Goal: Information Seeking & Learning: Check status

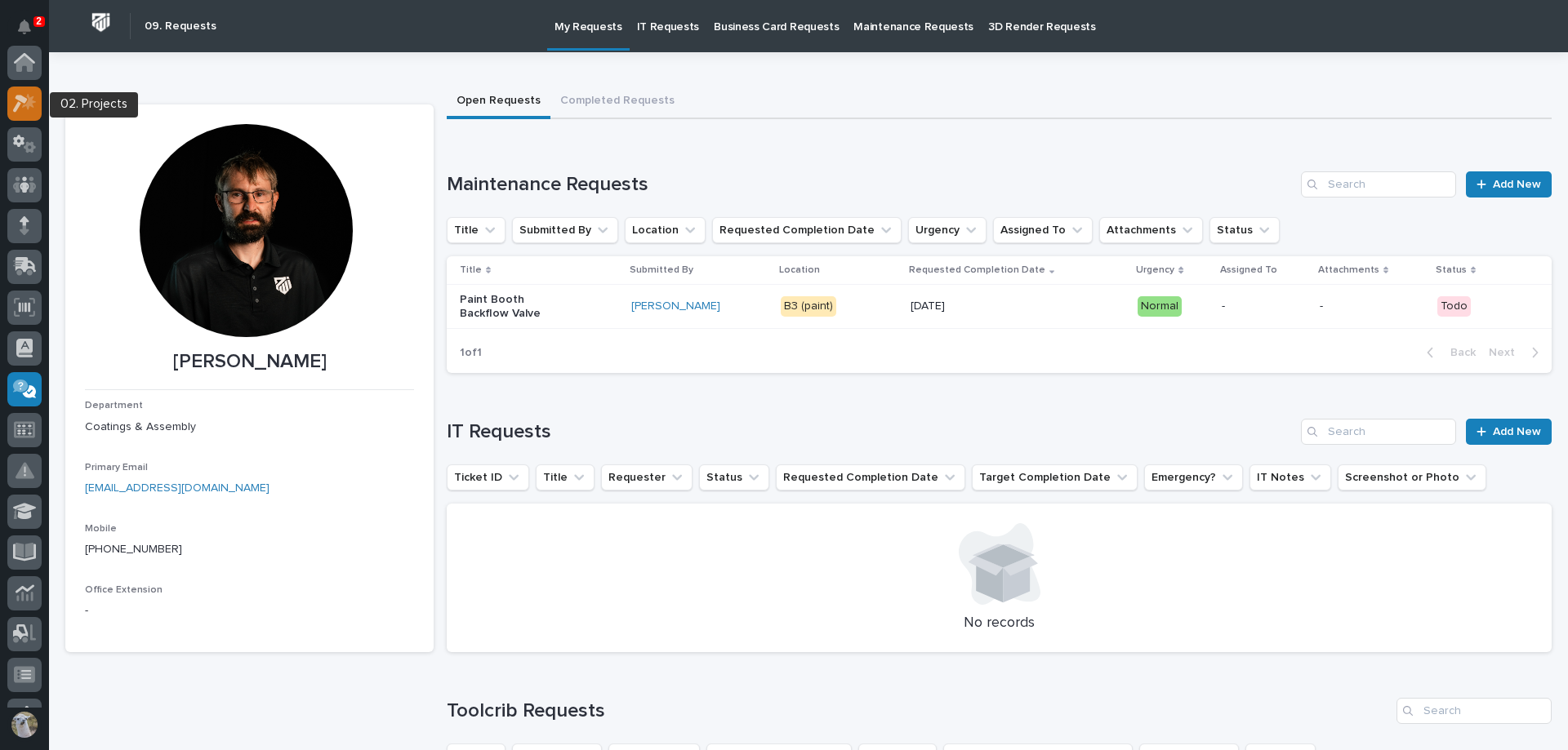
click at [31, 102] on icon at bounding box center [29, 101] width 14 height 16
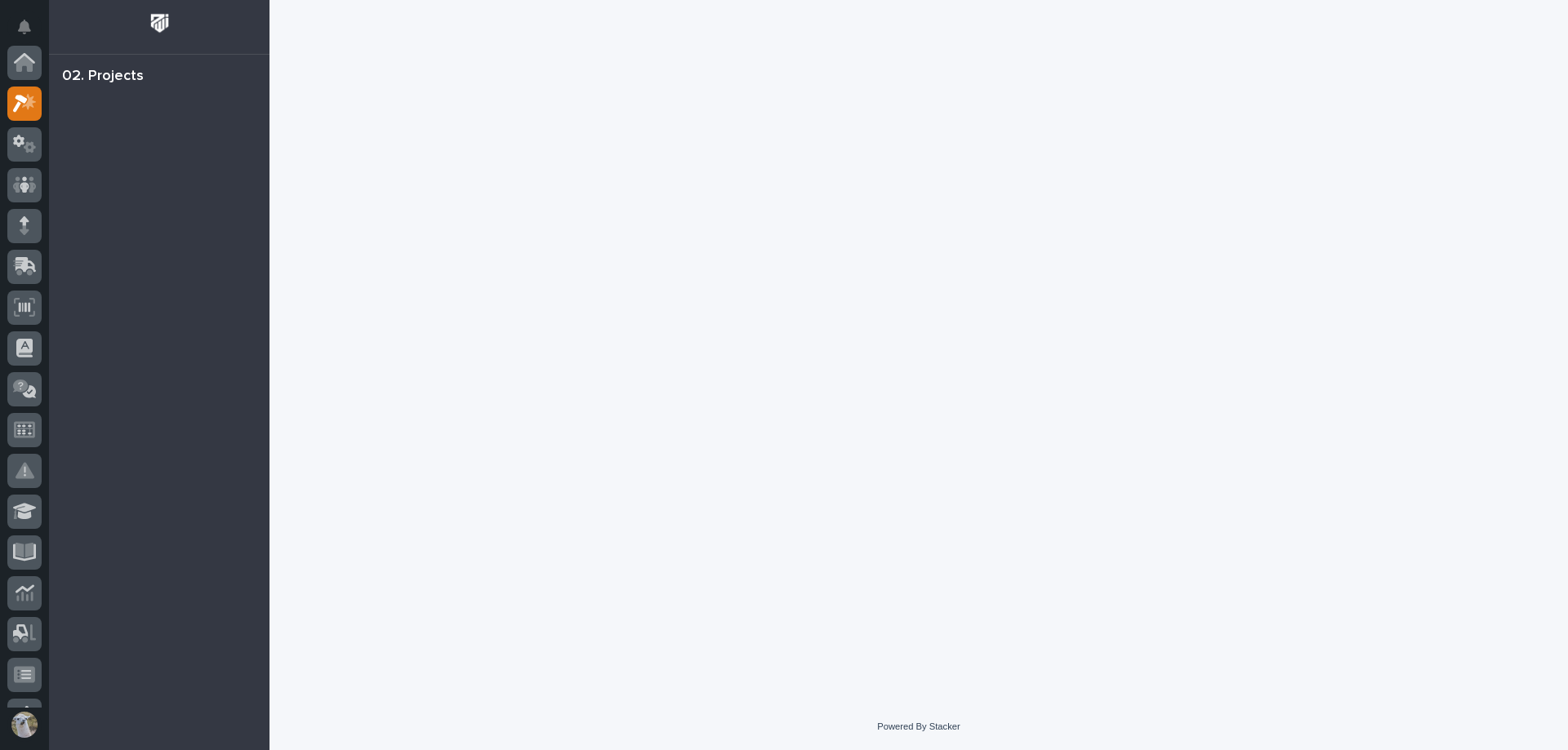
scroll to position [41, 0]
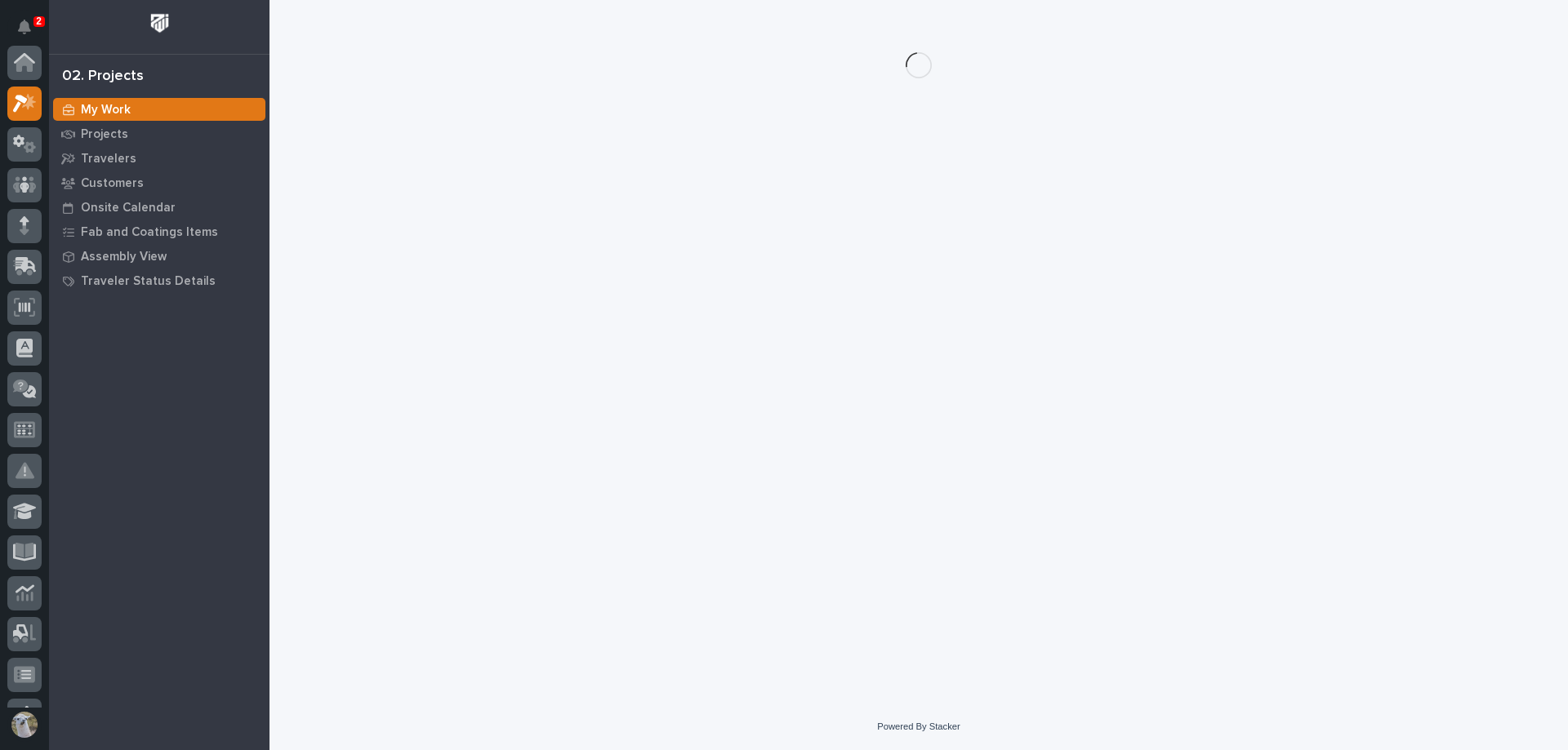
scroll to position [41, 0]
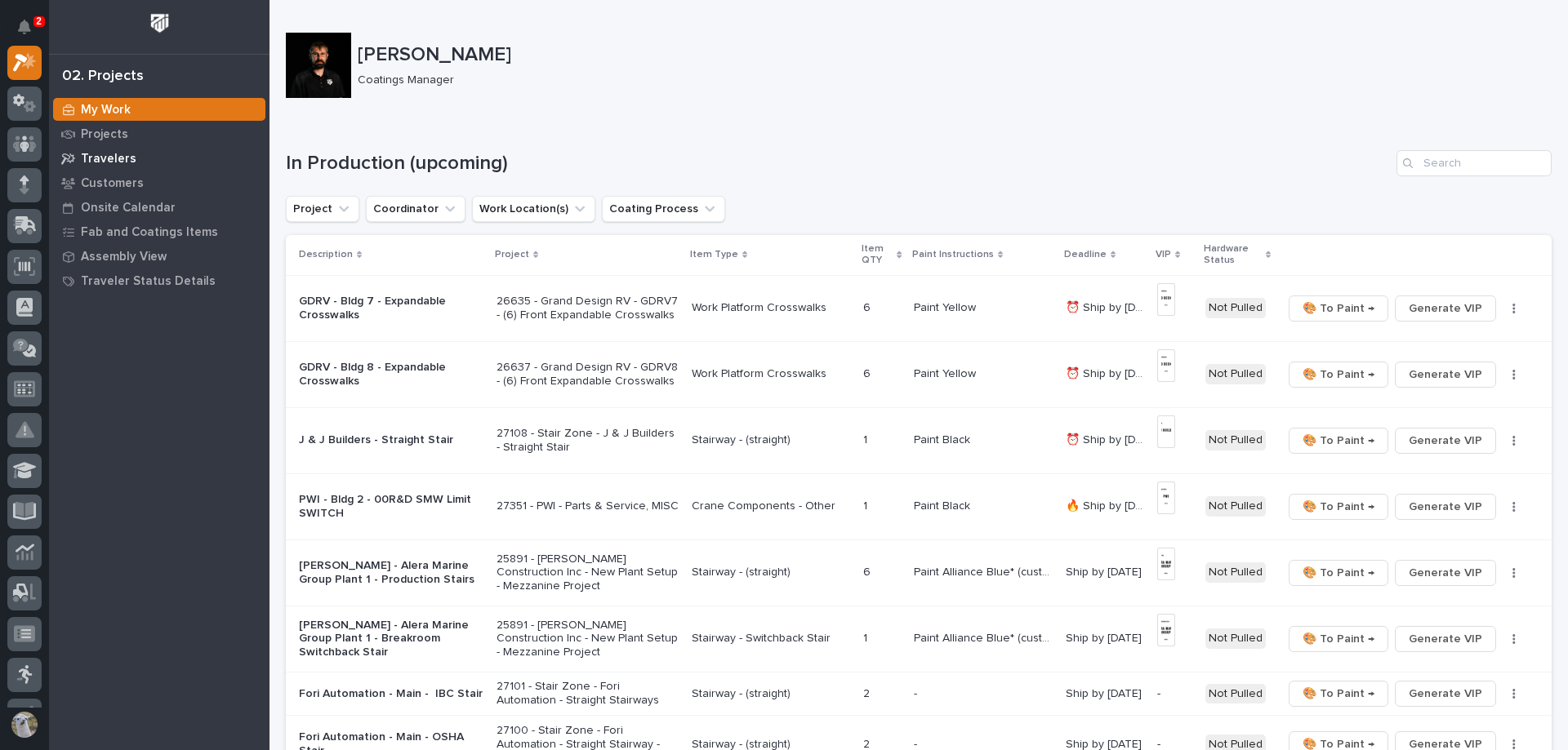
click at [111, 148] on div "Travelers" at bounding box center [159, 158] width 213 height 23
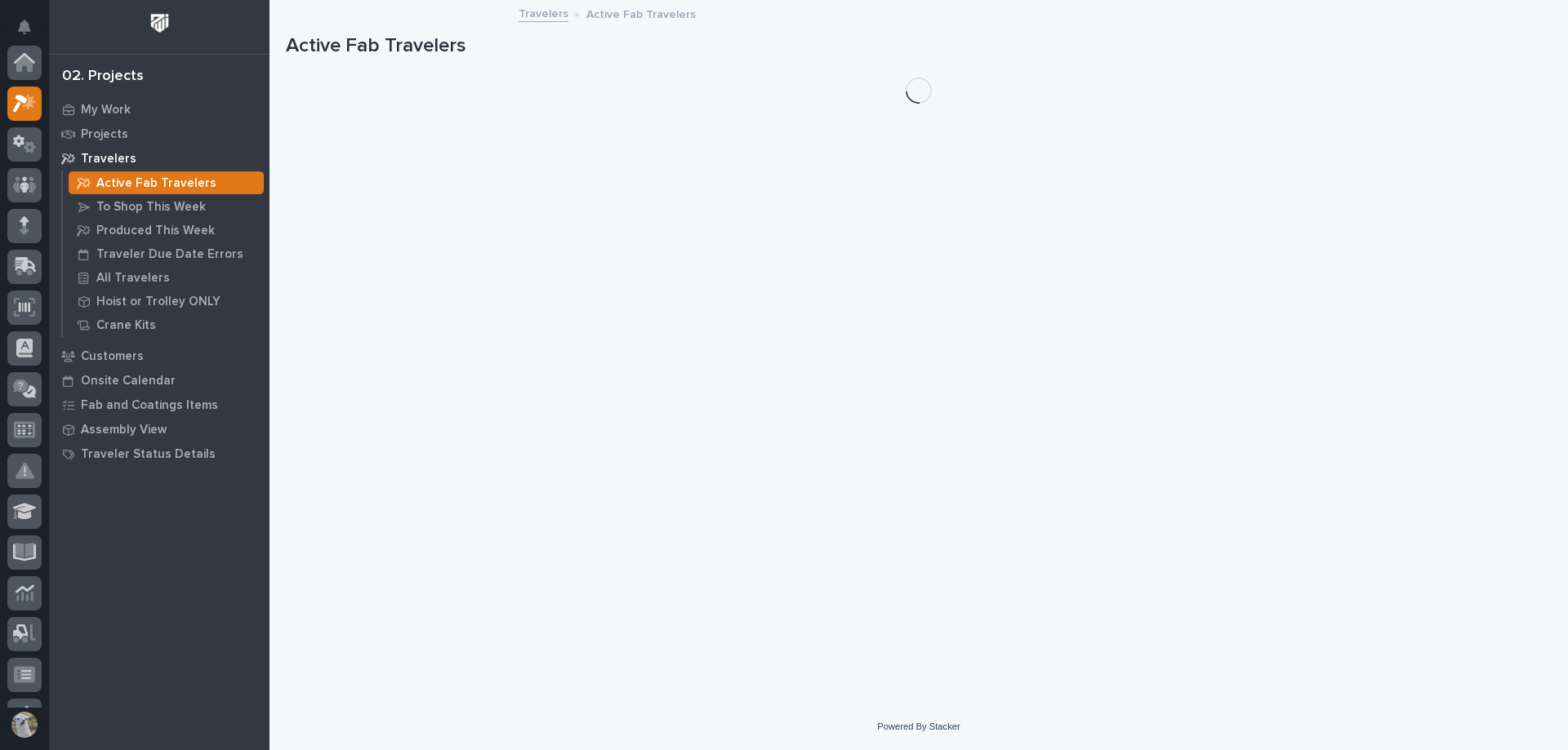
scroll to position [41, 0]
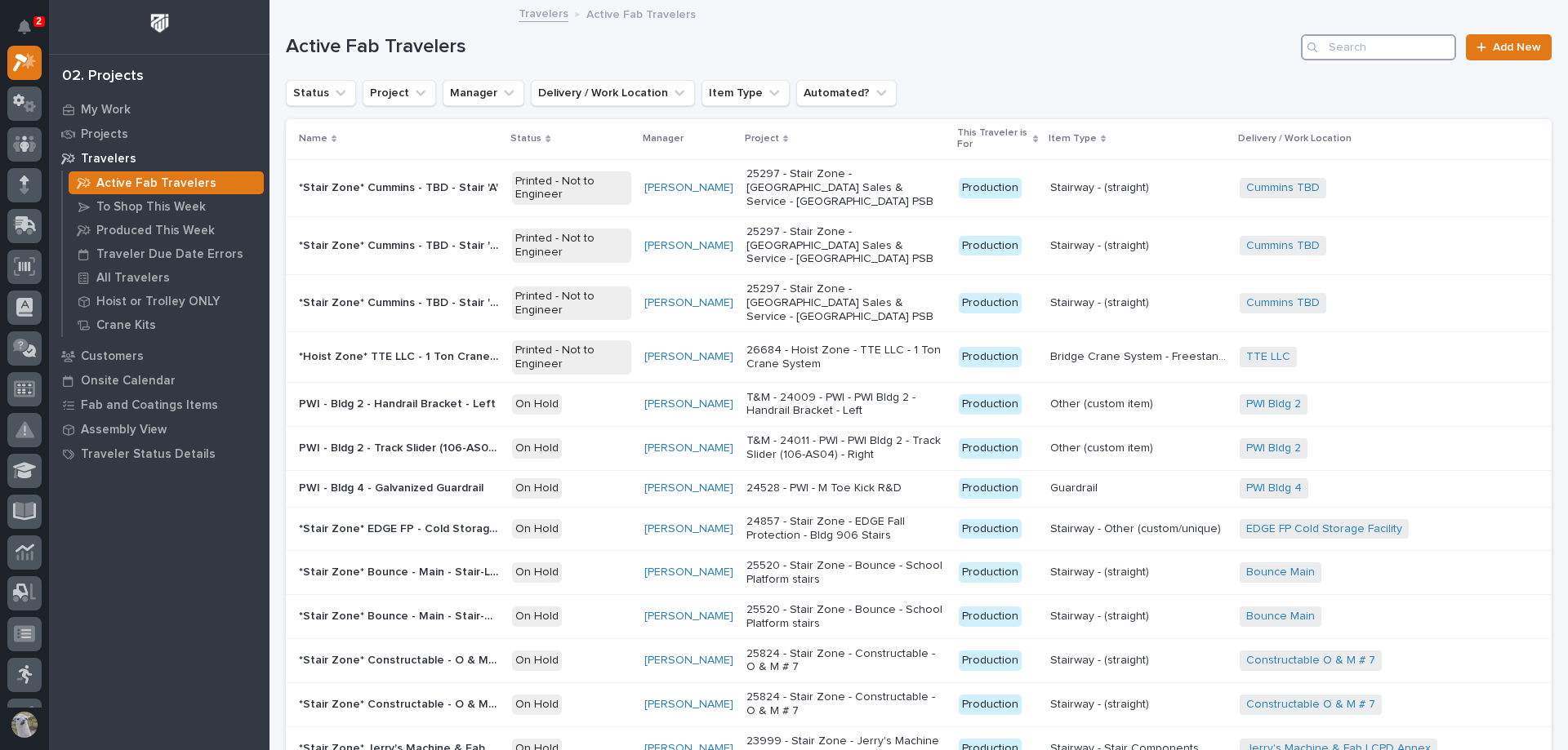
click at [1388, 55] on input "Search" at bounding box center [1379, 47] width 155 height 26
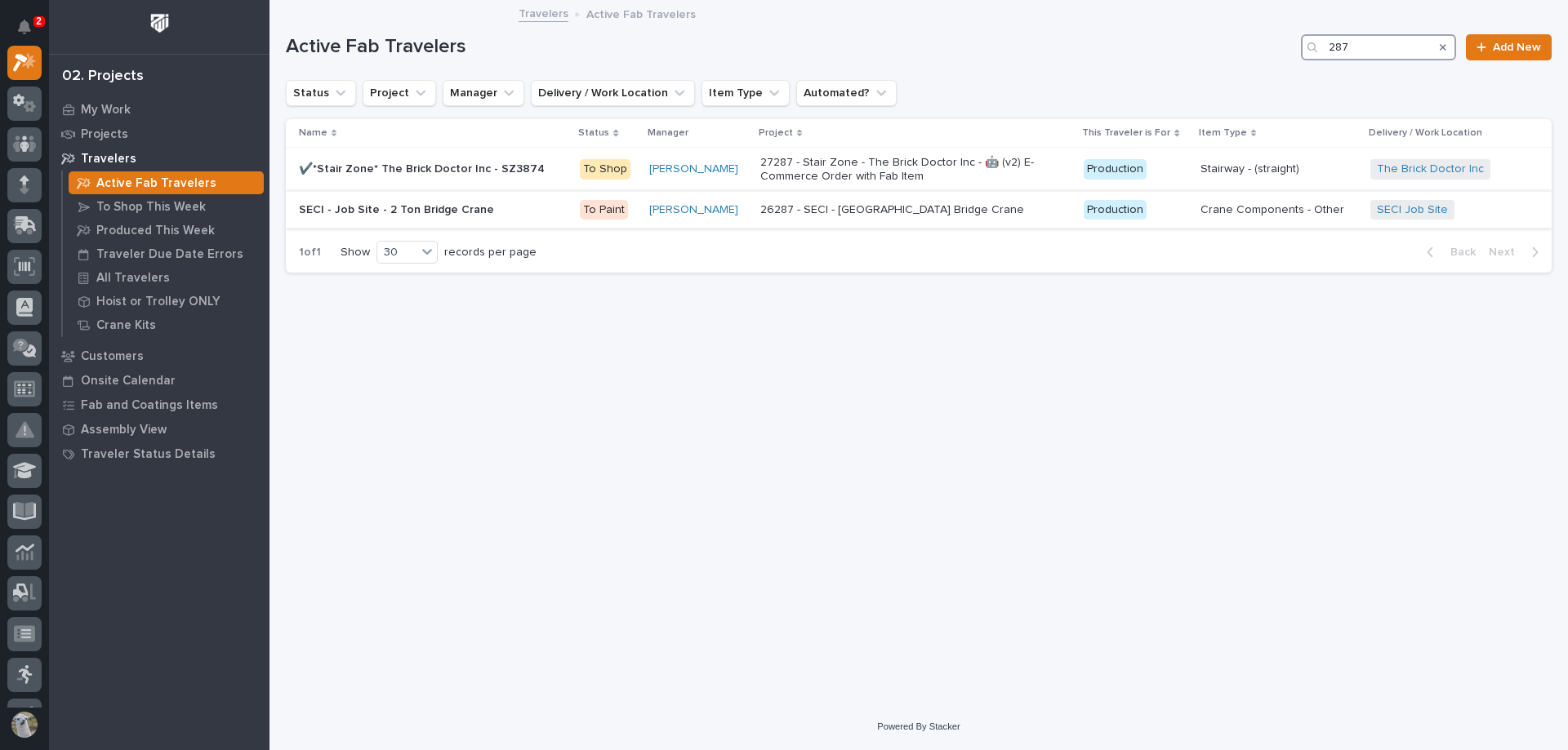
type input "287"
click at [388, 212] on p "SECI - Job Site - 2 Ton Bridge Crane" at bounding box center [398, 208] width 199 height 17
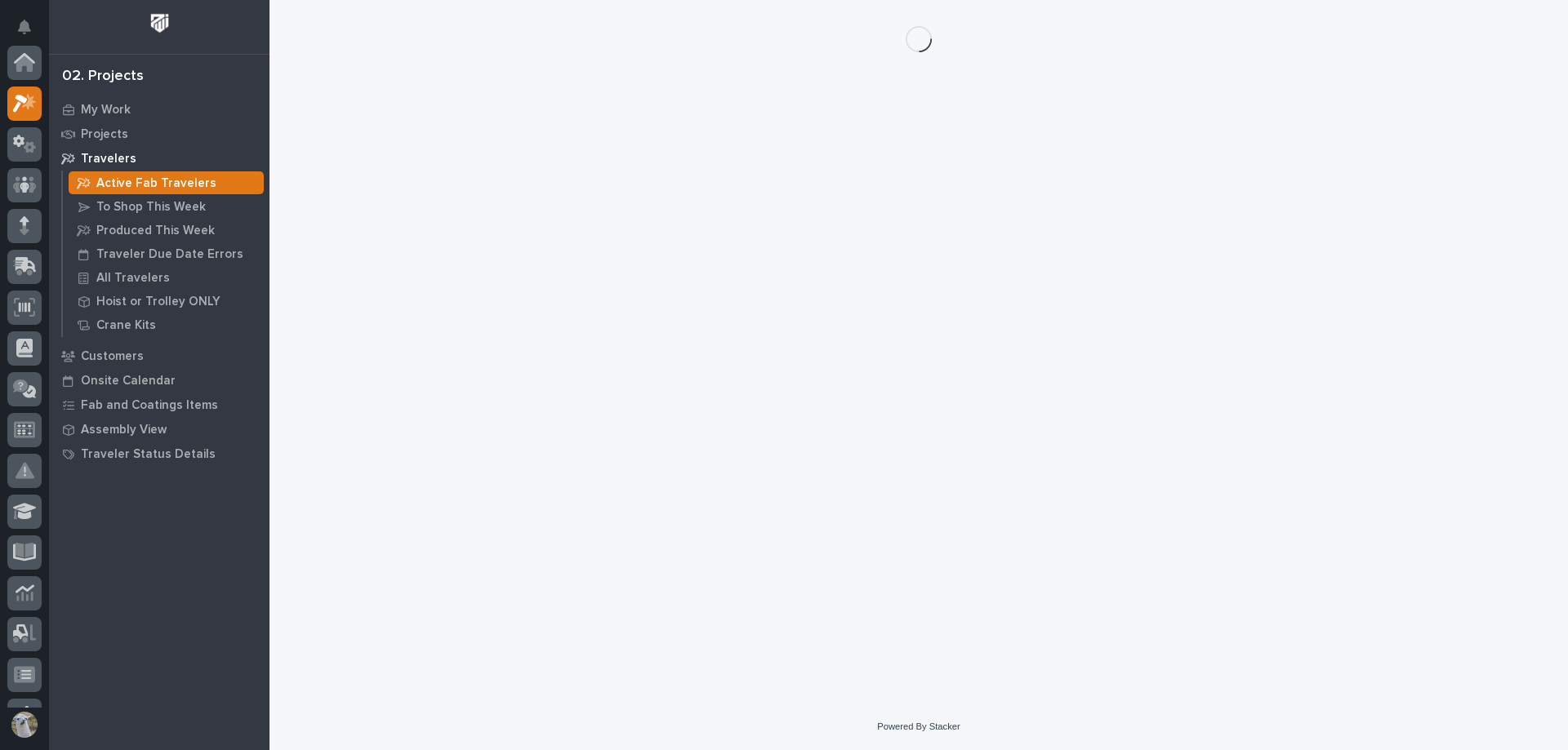
scroll to position [41, 0]
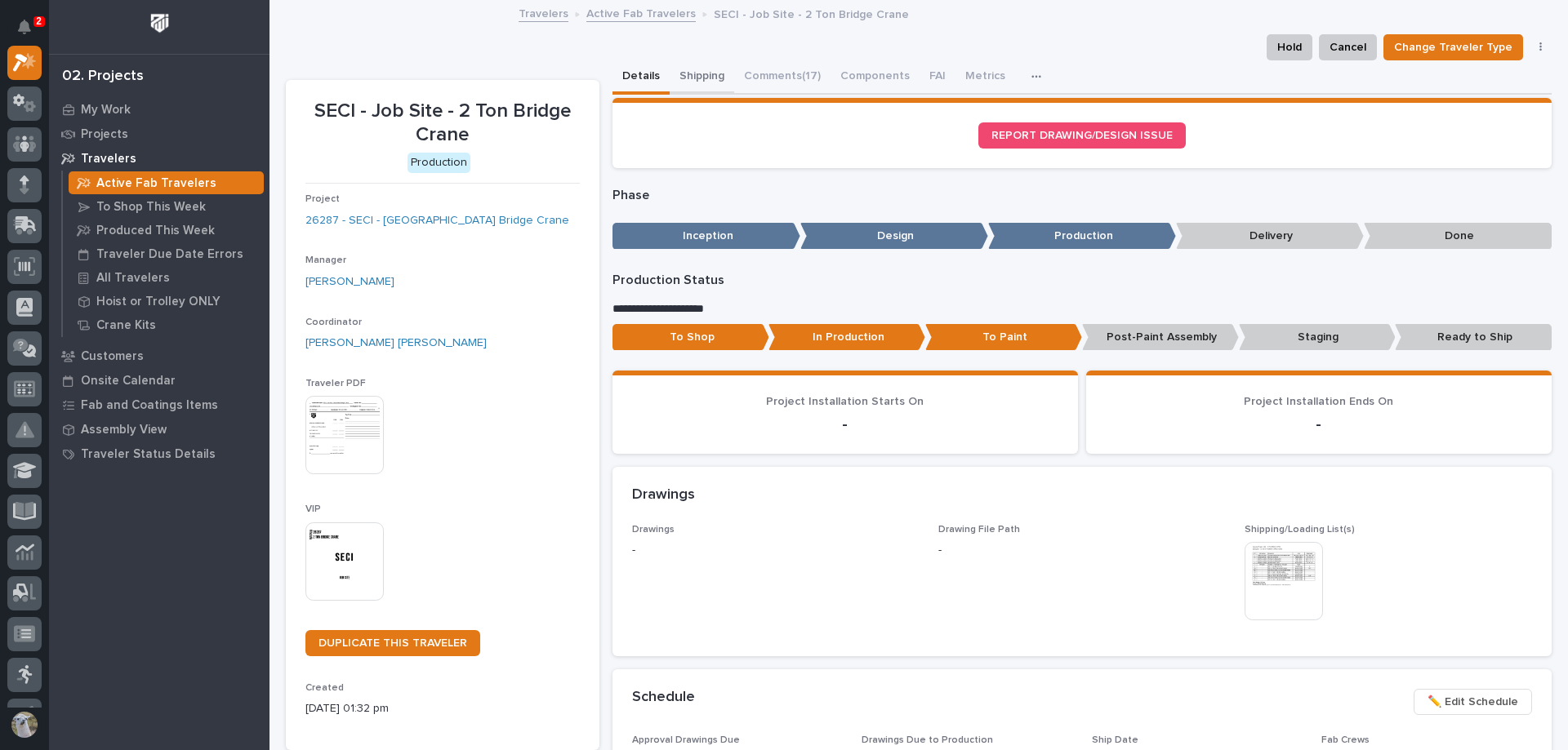
click at [689, 74] on button "Shipping" at bounding box center [702, 78] width 65 height 34
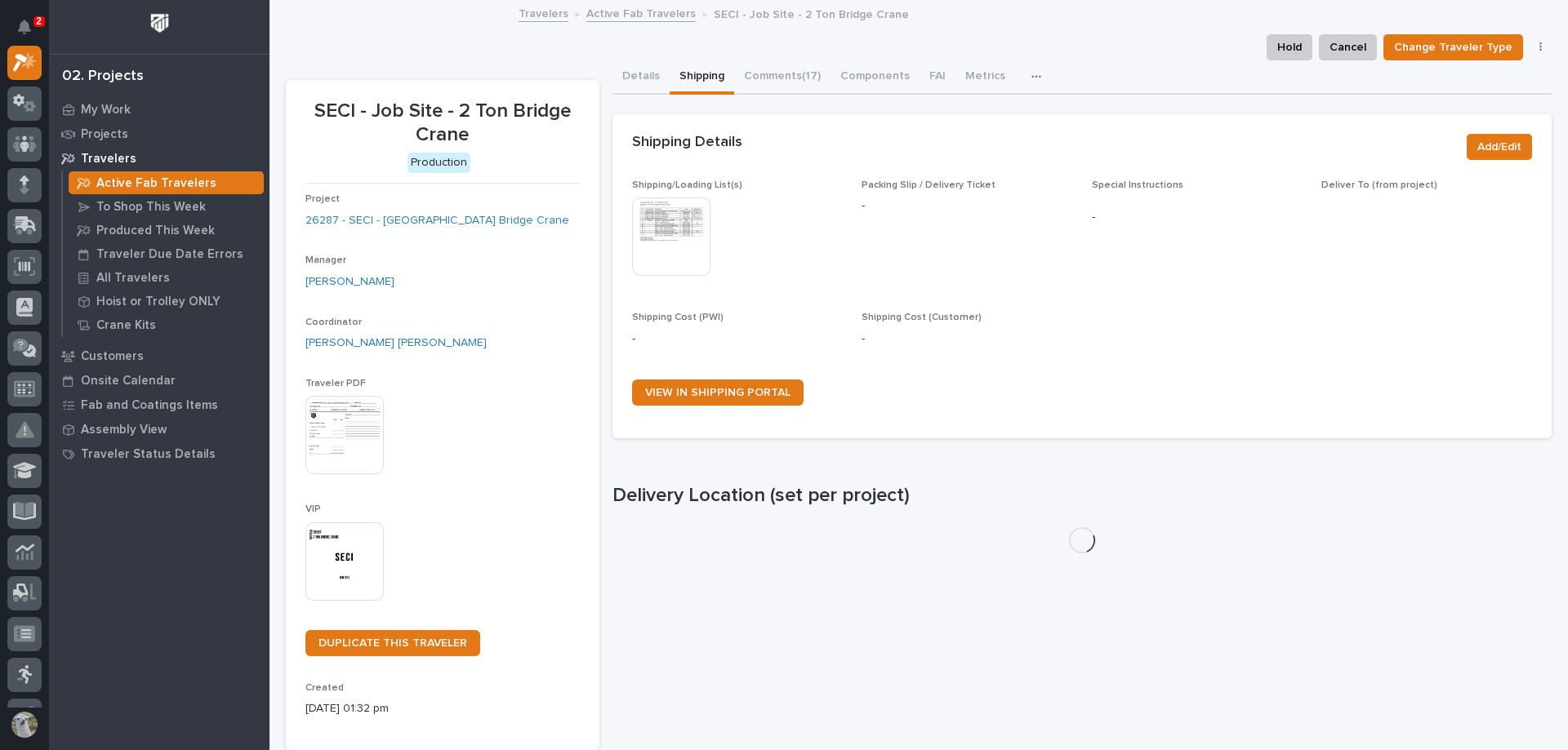
click at [671, 237] on img at bounding box center [672, 237] width 79 height 78
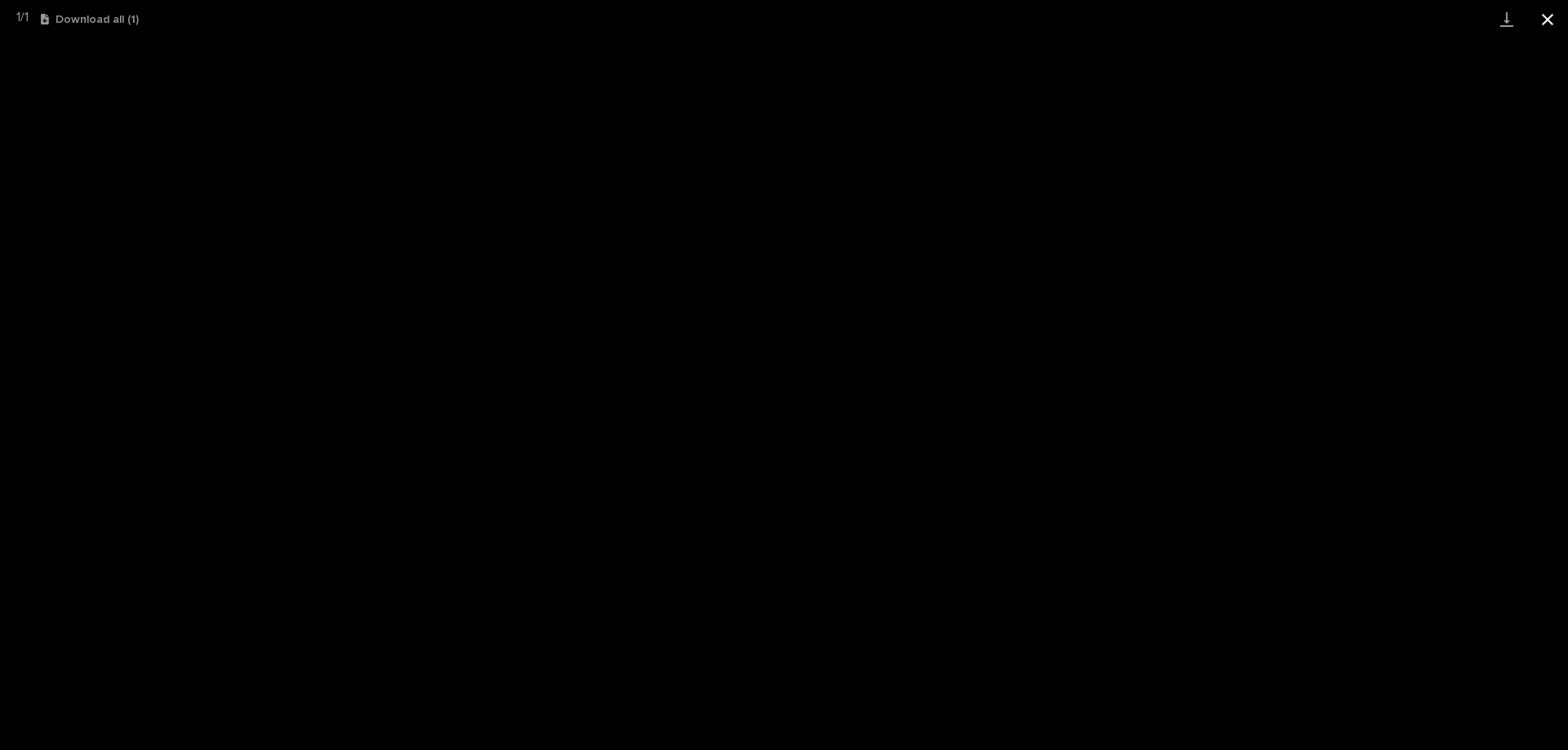
click at [1542, 17] on button "Close gallery" at bounding box center [1548, 19] width 41 height 38
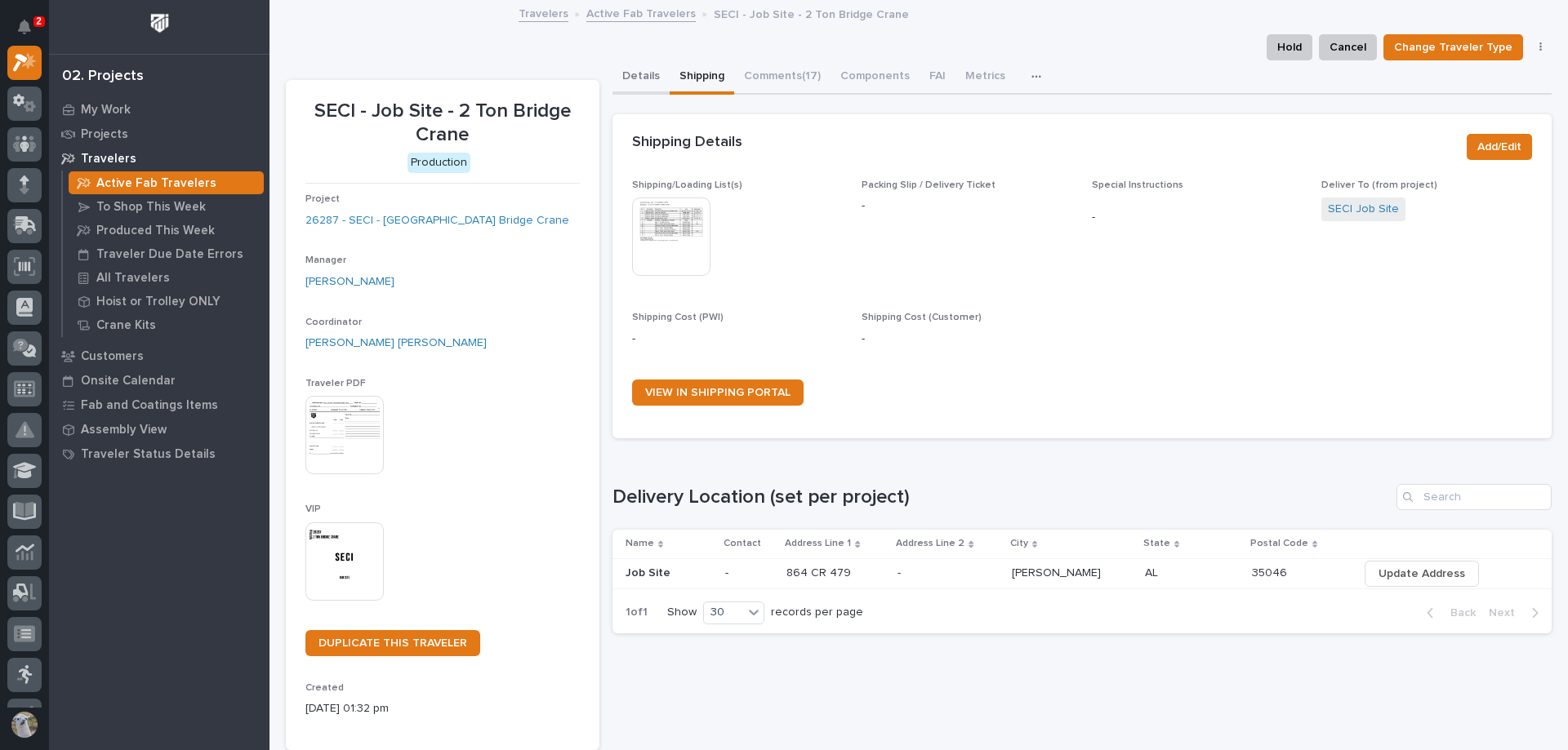
click at [645, 72] on button "Details" at bounding box center [641, 78] width 57 height 34
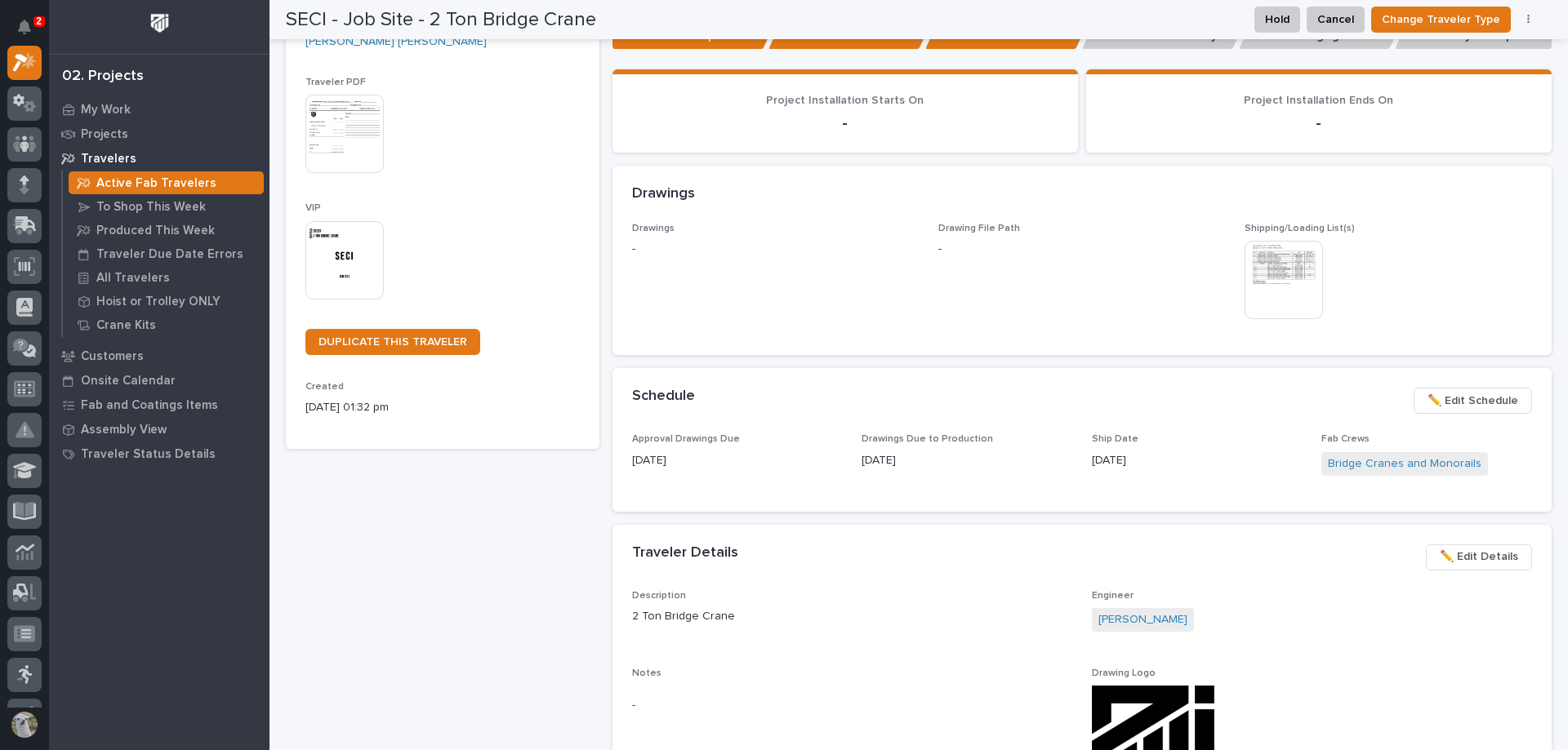
scroll to position [327, 0]
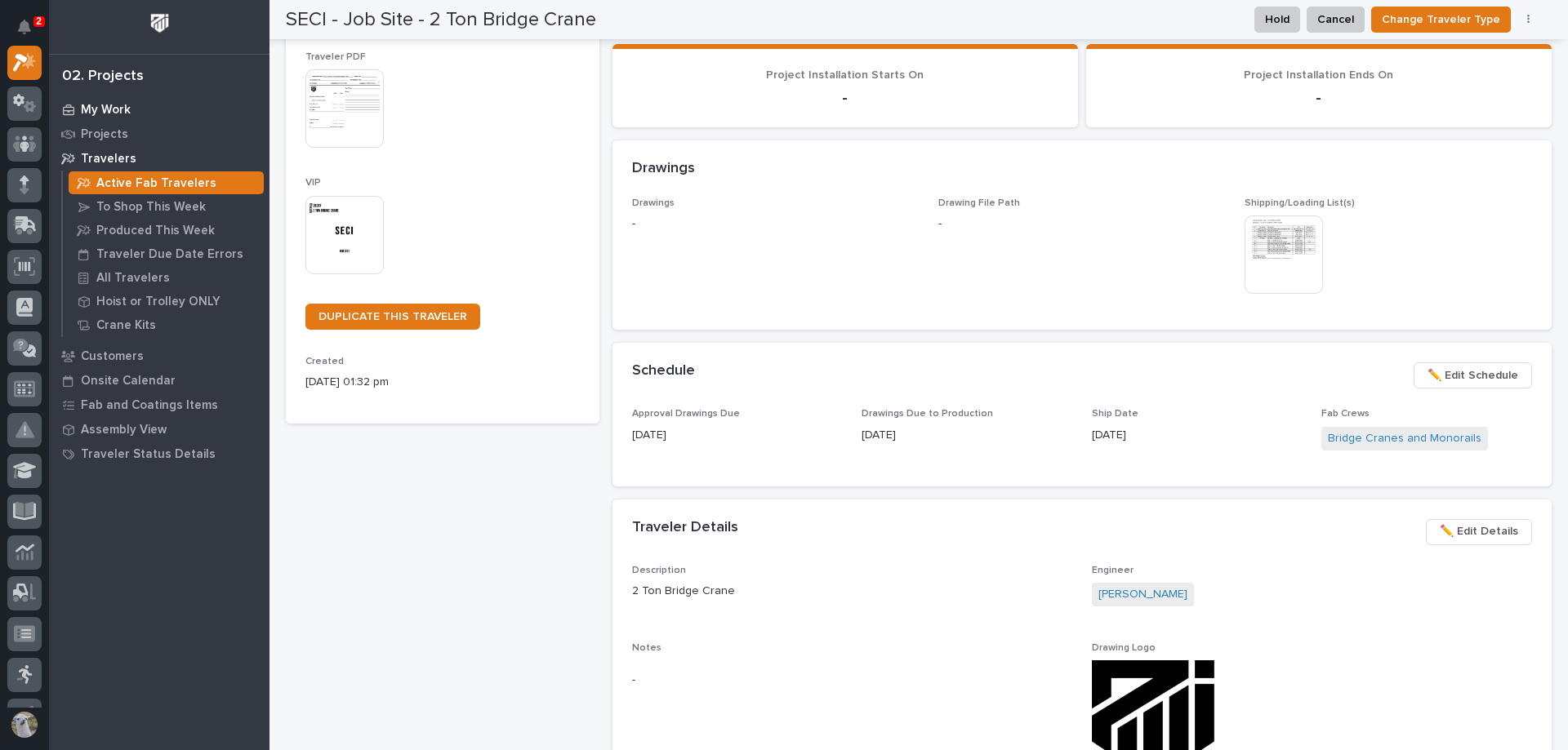
click at [104, 111] on p "My Work" at bounding box center [106, 110] width 50 height 15
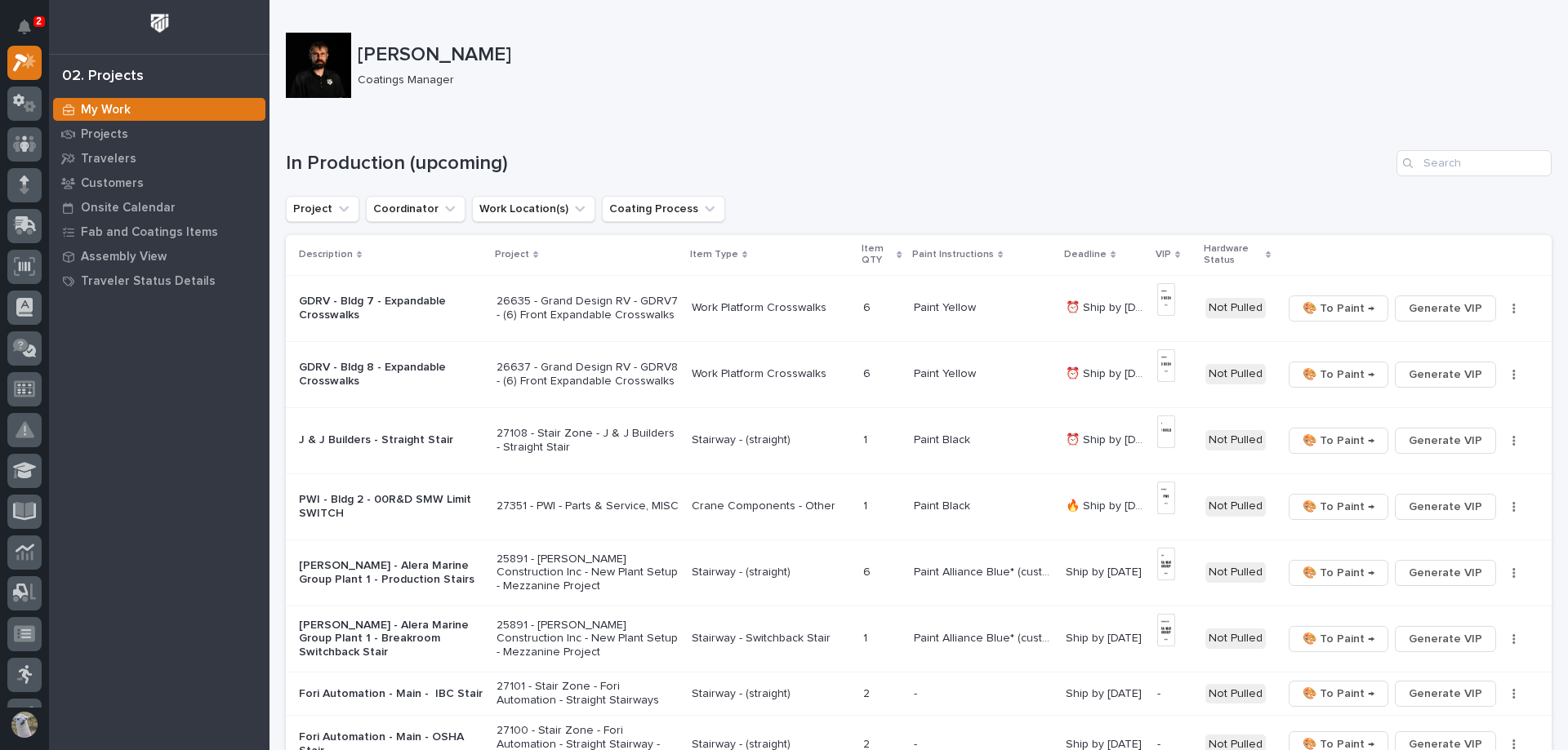
scroll to position [82, 0]
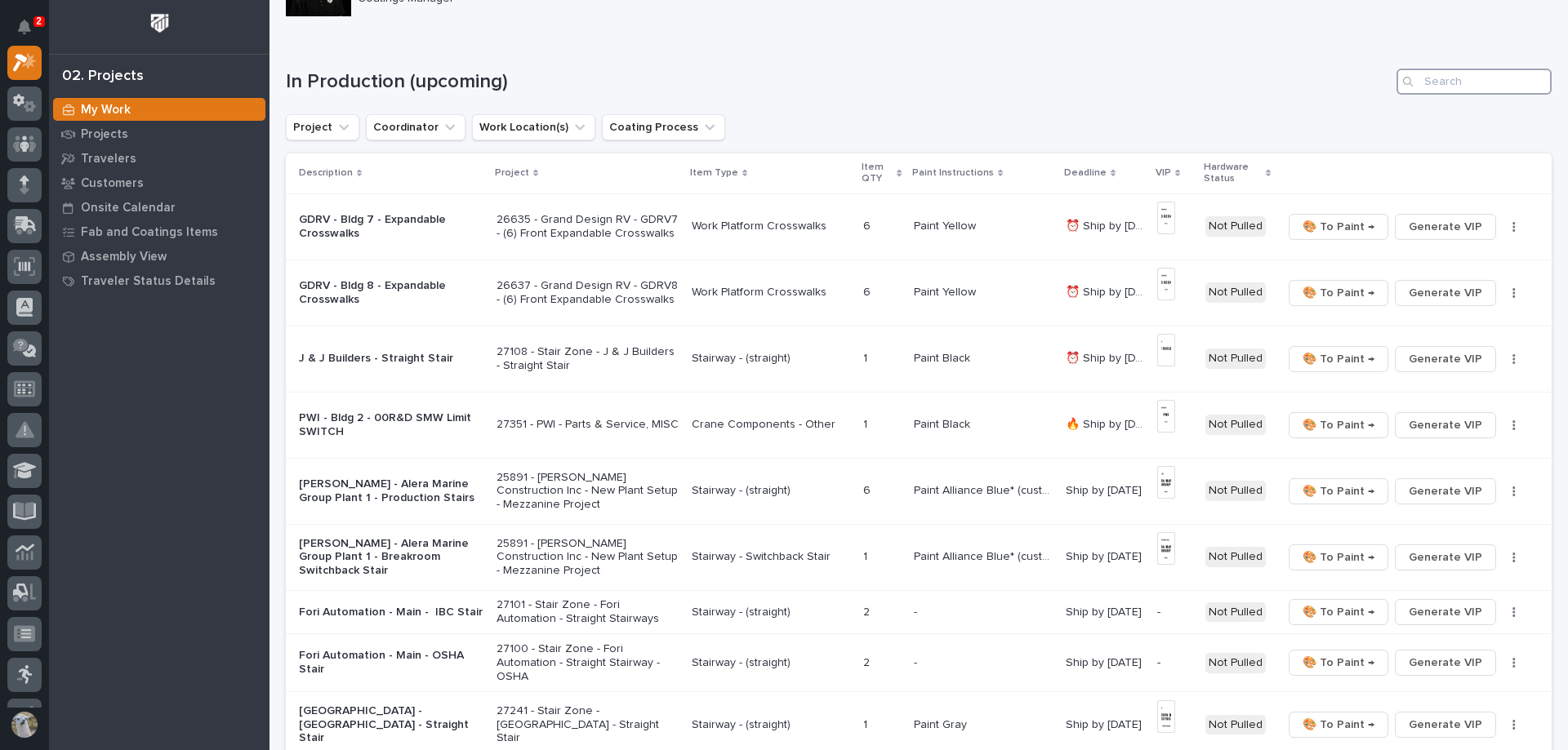
click at [1453, 87] on input "Search" at bounding box center [1474, 81] width 155 height 26
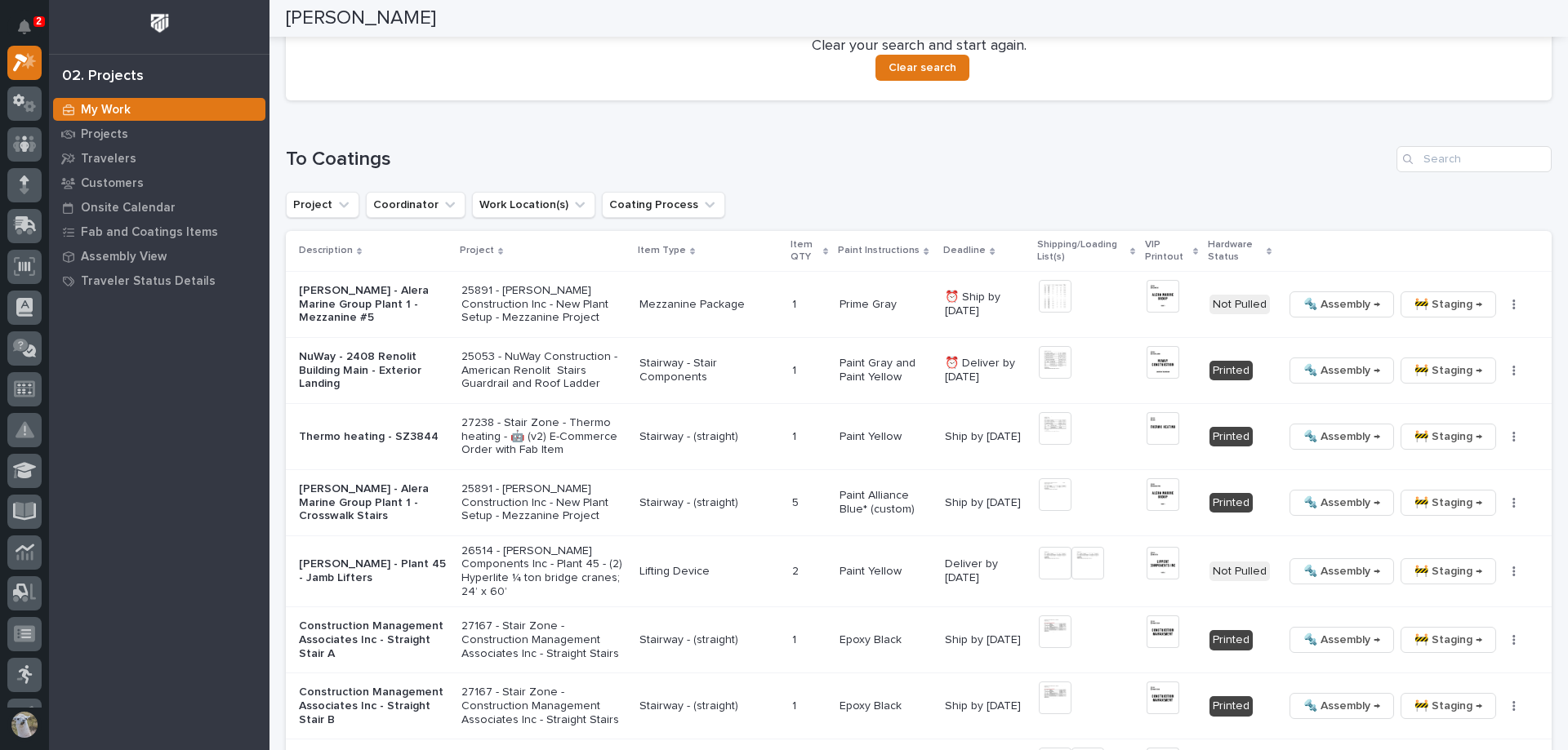
scroll to position [0, 0]
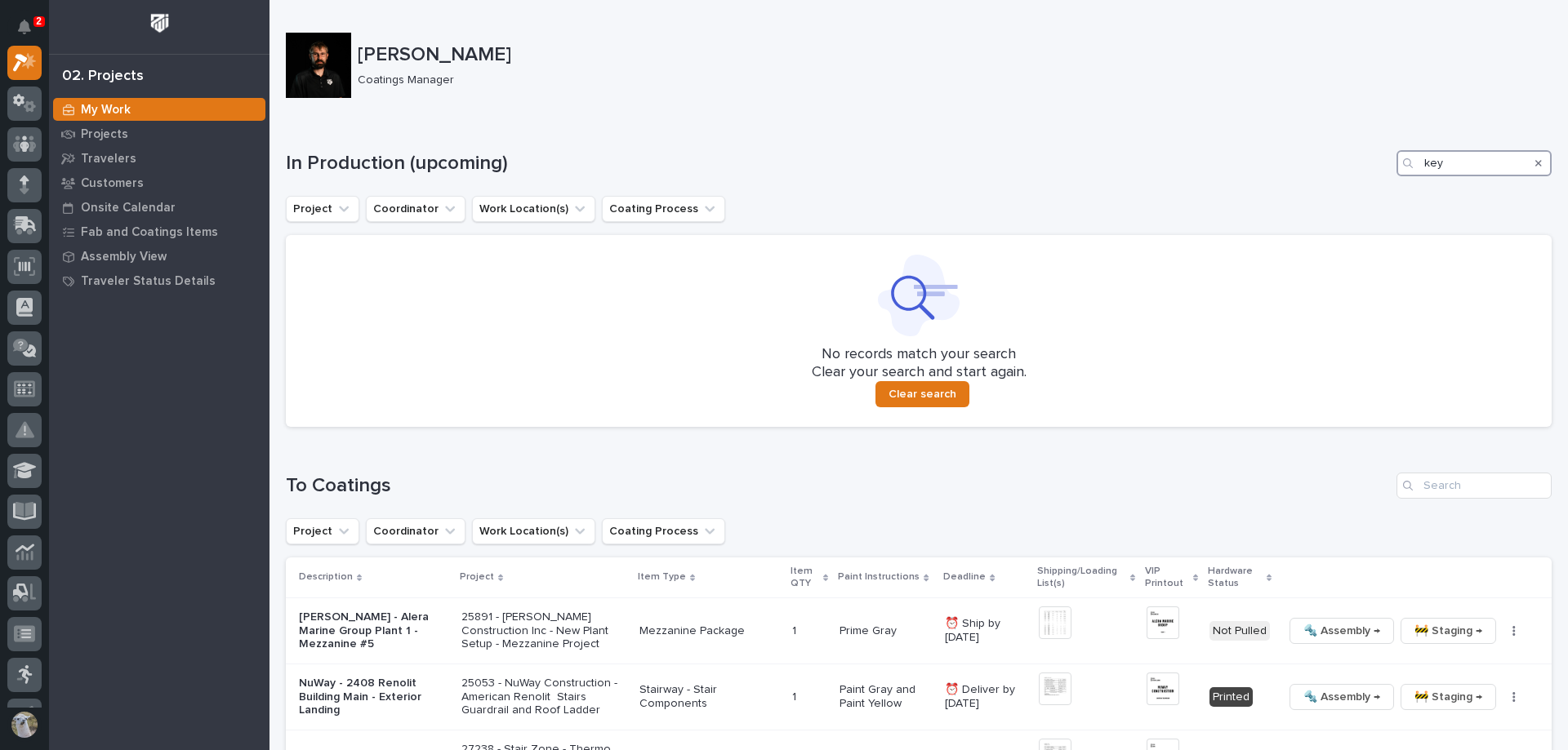
drag, startPoint x: 1467, startPoint y: 161, endPoint x: 1068, endPoint y: 143, distance: 399.4
click at [1077, 150] on div "In Production (upcoming) key" at bounding box center [918, 163] width 1266 height 26
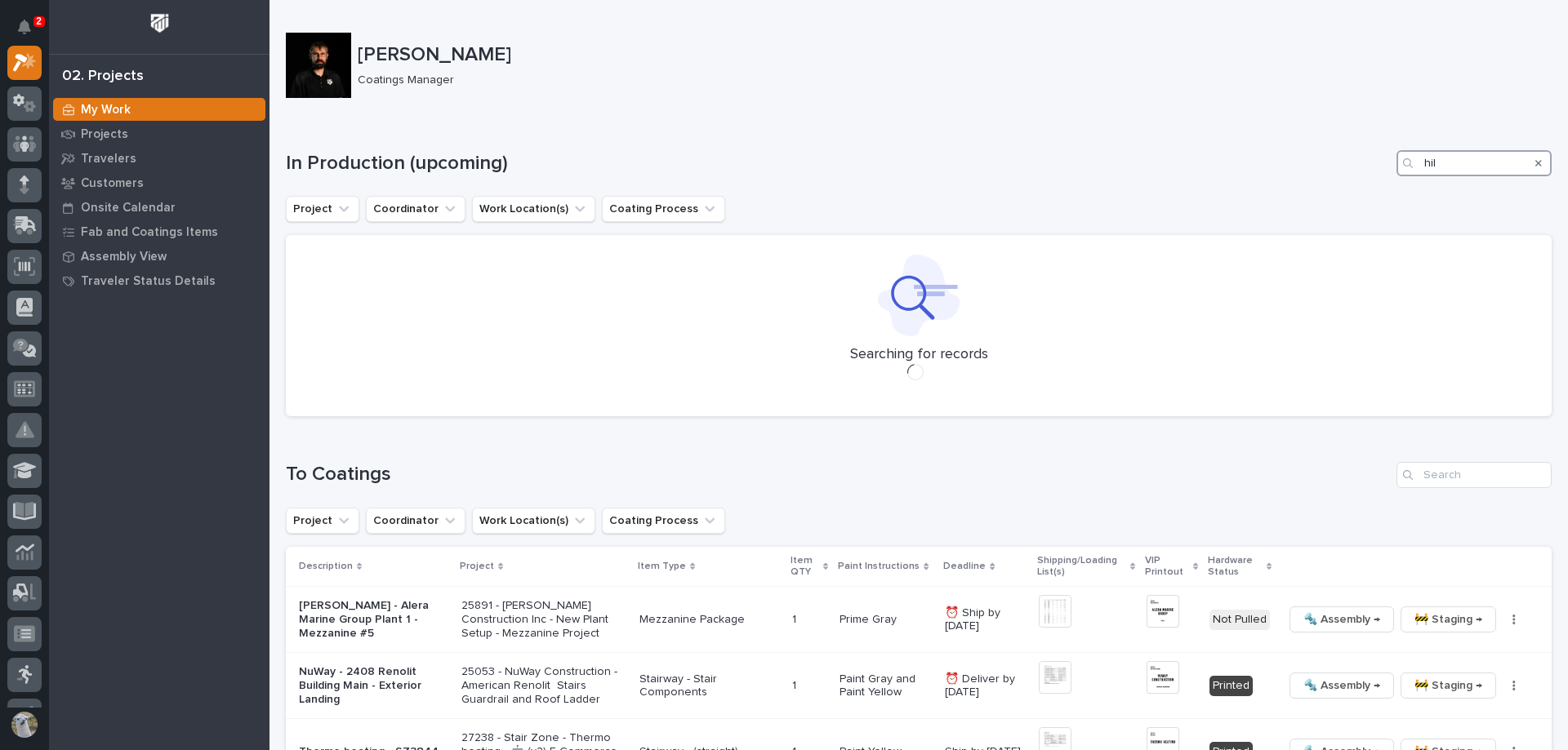
type input "hill"
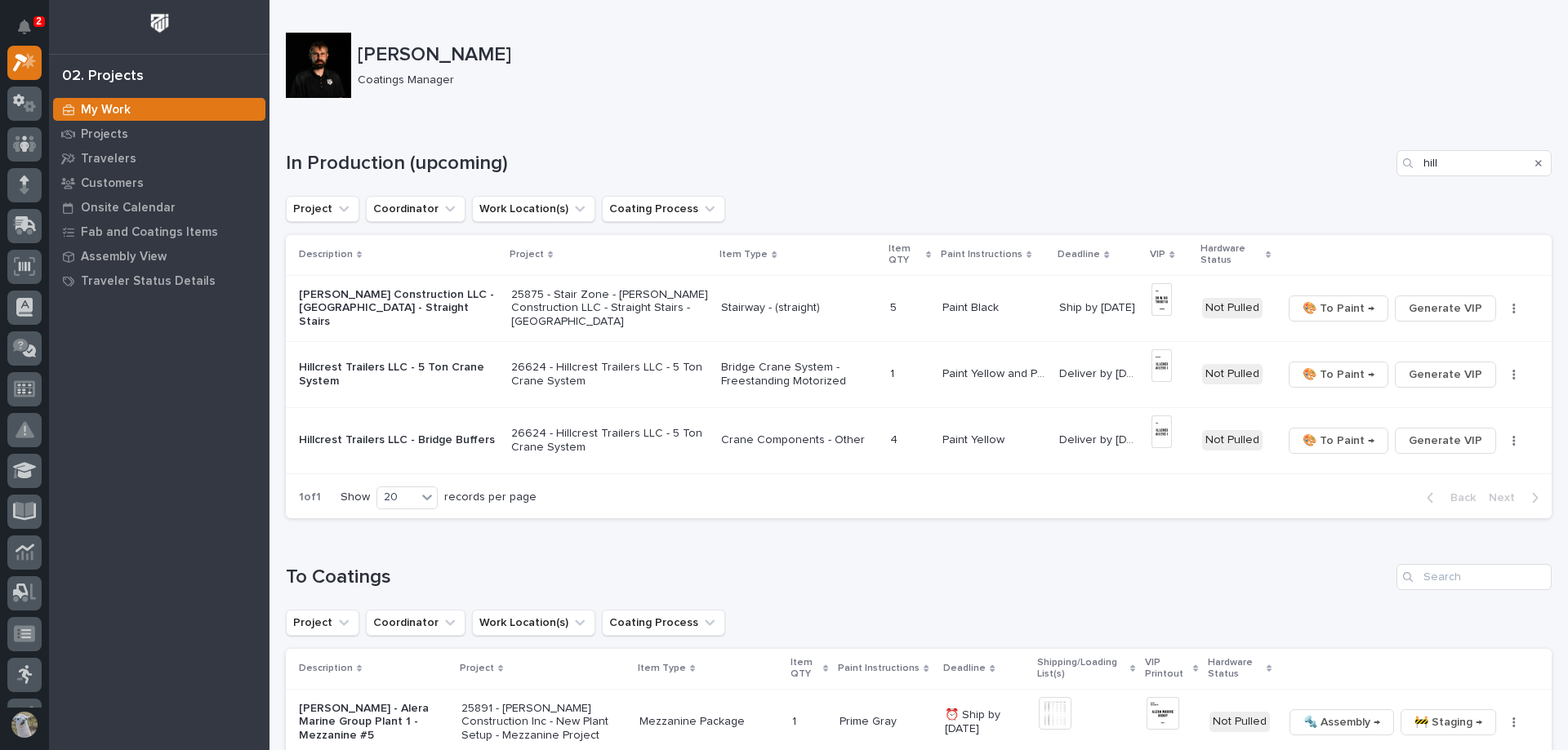
click at [370, 383] on p "Hillcrest Trailers LLC - 5 Ton Crane System" at bounding box center [398, 375] width 199 height 28
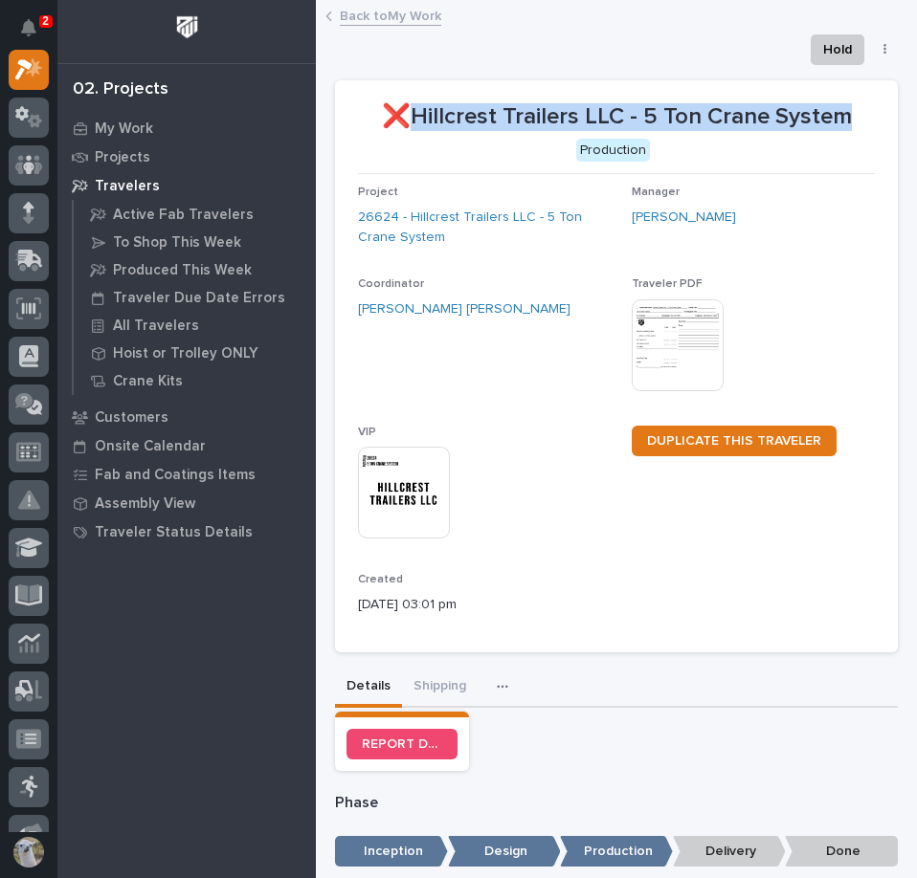
drag, startPoint x: 409, startPoint y: 111, endPoint x: 838, endPoint y: 115, distance: 429.6
click at [838, 115] on p "❌Hillcrest Trailers LLC - 5 Ton Crane System" at bounding box center [616, 117] width 517 height 28
copy p "Hillcrest Trailers LLC - 5 Ton Crane System"
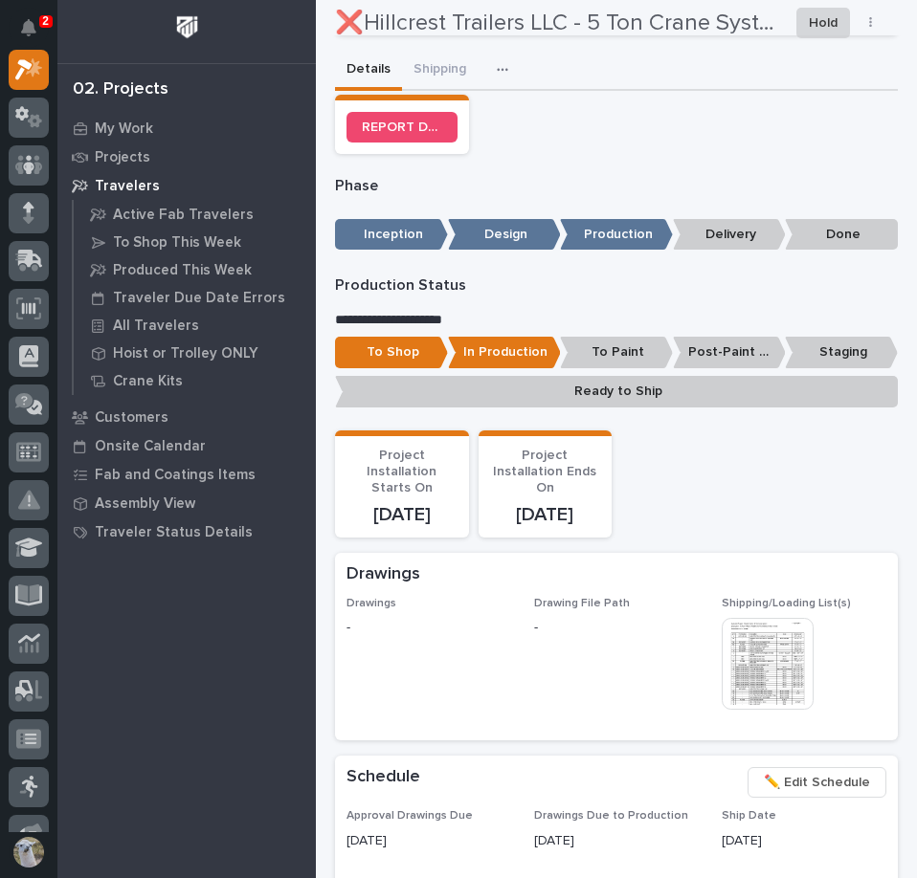
scroll to position [861, 0]
